Goal: Task Accomplishment & Management: Manage account settings

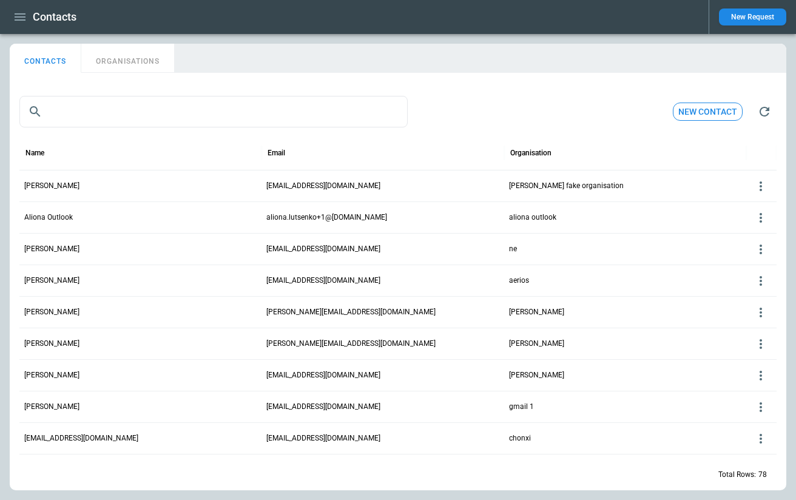
click at [763, 187] on icon at bounding box center [761, 186] width 15 height 15
click at [749, 221] on button "Delete" at bounding box center [750, 223] width 39 height 18
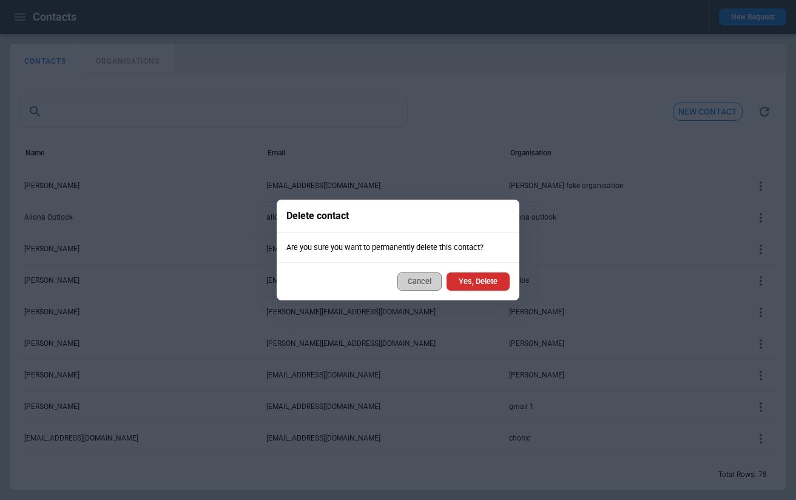
click at [431, 277] on button "Cancel" at bounding box center [419, 281] width 44 height 18
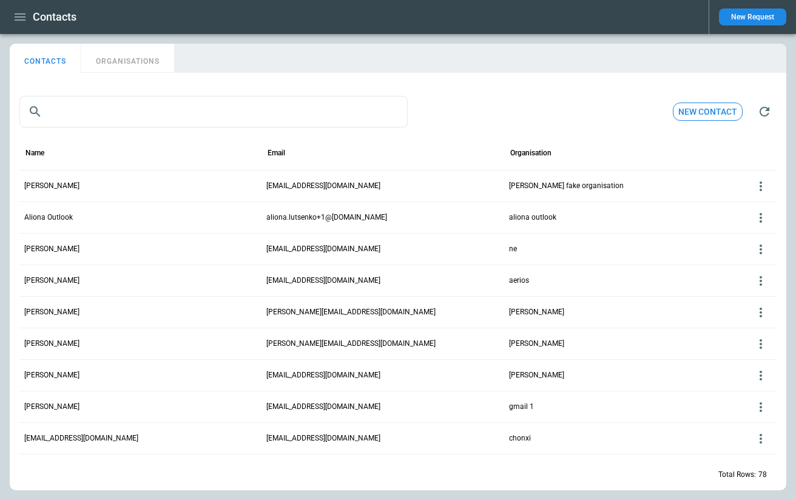
click at [760, 183] on icon at bounding box center [761, 186] width 15 height 15
click at [750, 202] on button "Edit" at bounding box center [750, 205] width 39 height 18
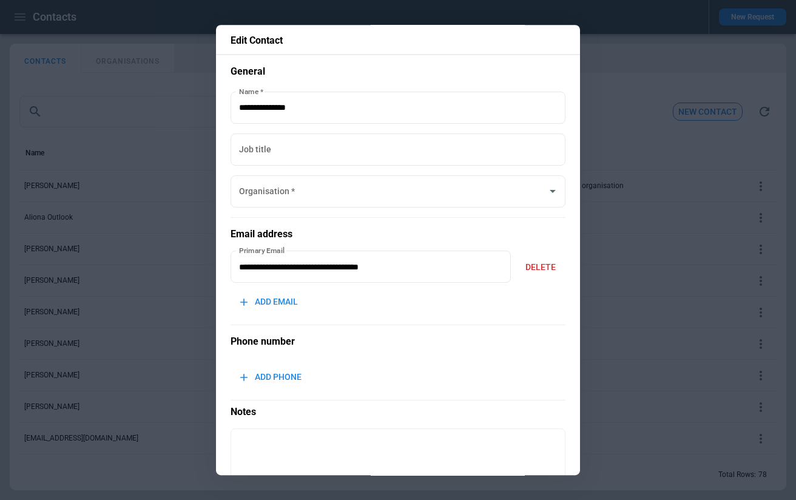
scroll to position [85, 0]
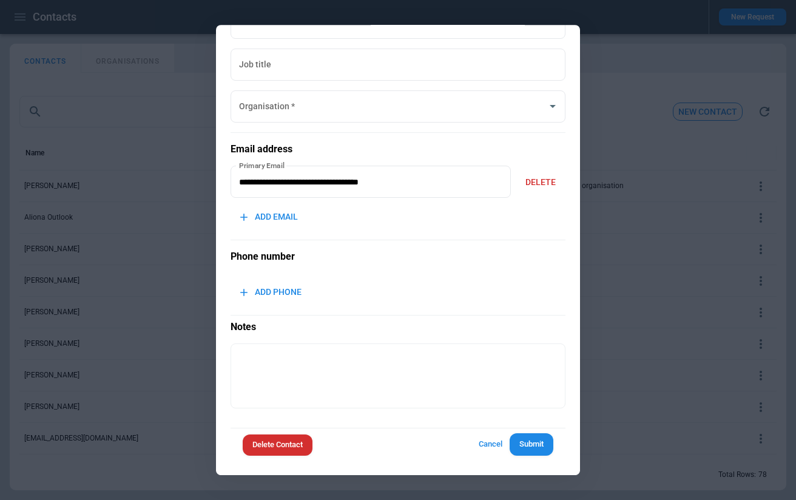
type input "**********"
click at [299, 444] on button "Delete Contact" at bounding box center [278, 444] width 70 height 21
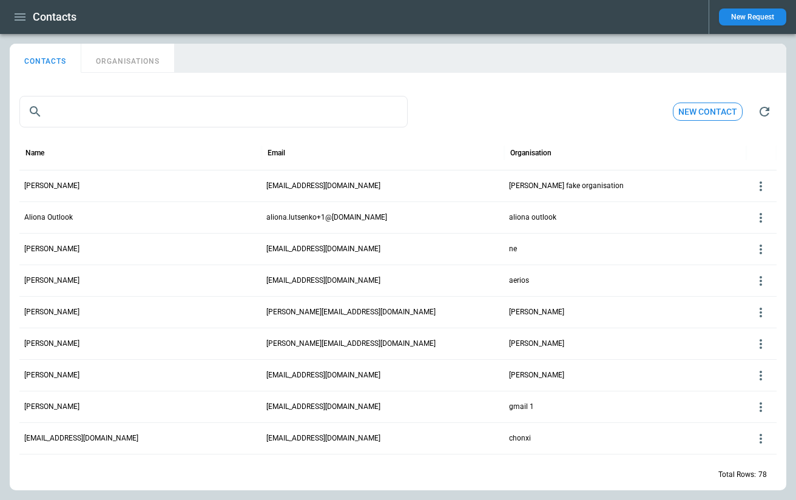
click at [761, 186] on icon at bounding box center [761, 186] width 2 height 10
click at [758, 203] on button "Edit" at bounding box center [750, 205] width 39 height 18
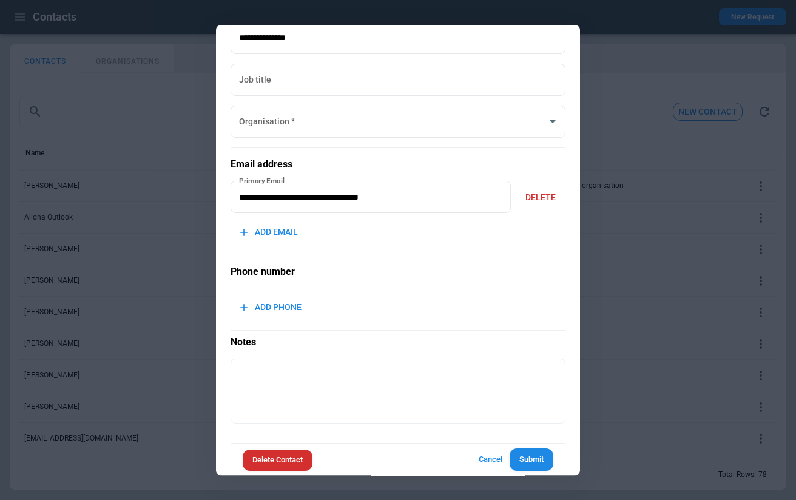
scroll to position [85, 0]
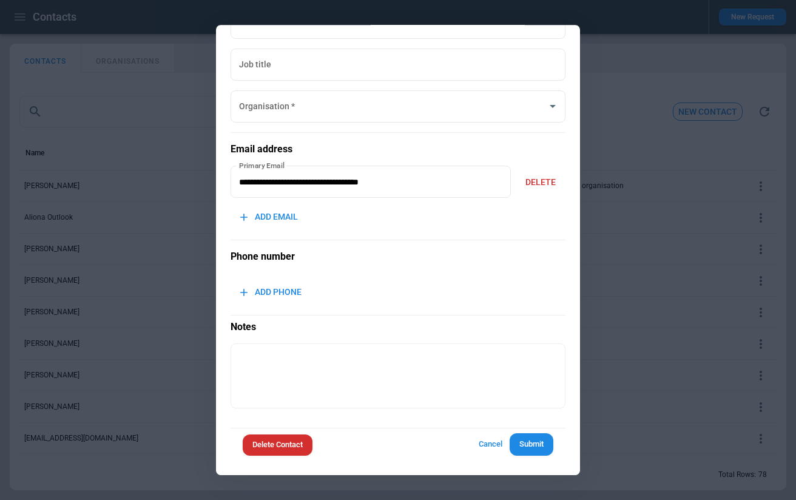
click at [276, 441] on button "Delete Contact" at bounding box center [278, 444] width 70 height 21
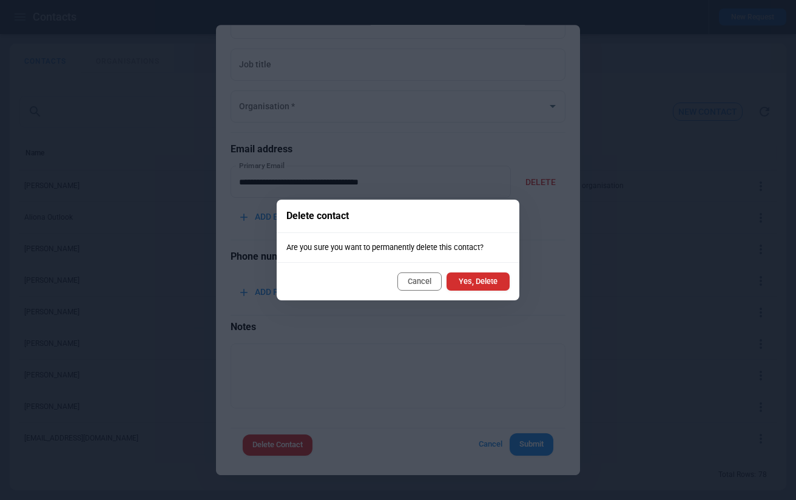
type input "**********"
click at [429, 282] on button "Cancel" at bounding box center [419, 281] width 44 height 18
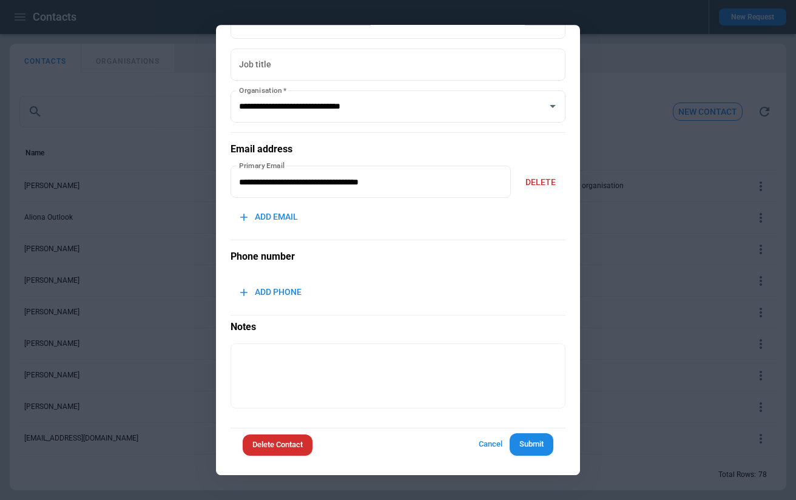
click at [488, 438] on button "Cancel" at bounding box center [490, 444] width 39 height 22
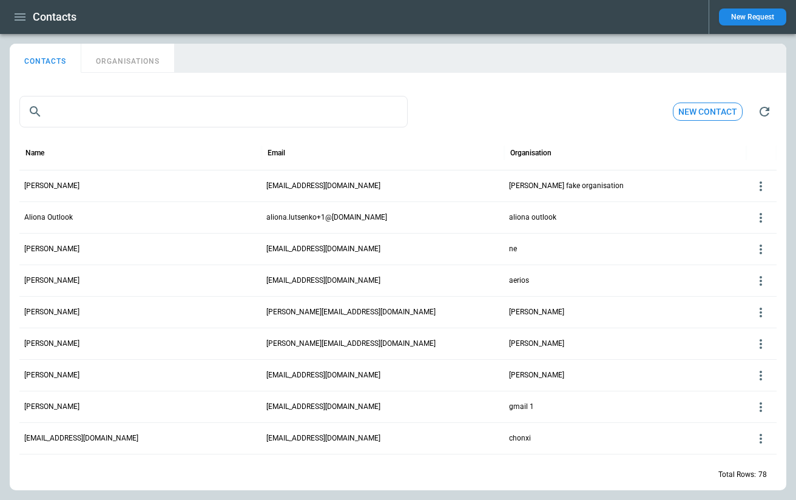
click at [139, 60] on button "ORGANISATIONS" at bounding box center [127, 58] width 93 height 29
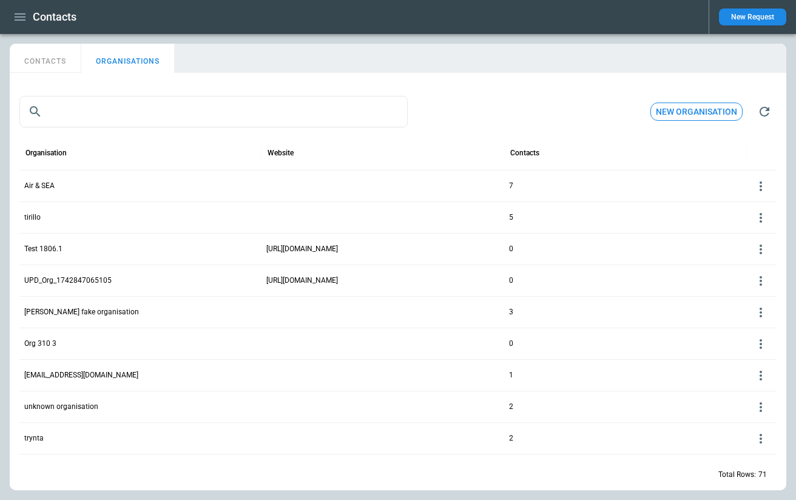
click at [594, 279] on p "0" at bounding box center [625, 280] width 232 height 10
